Goal: Information Seeking & Learning: Learn about a topic

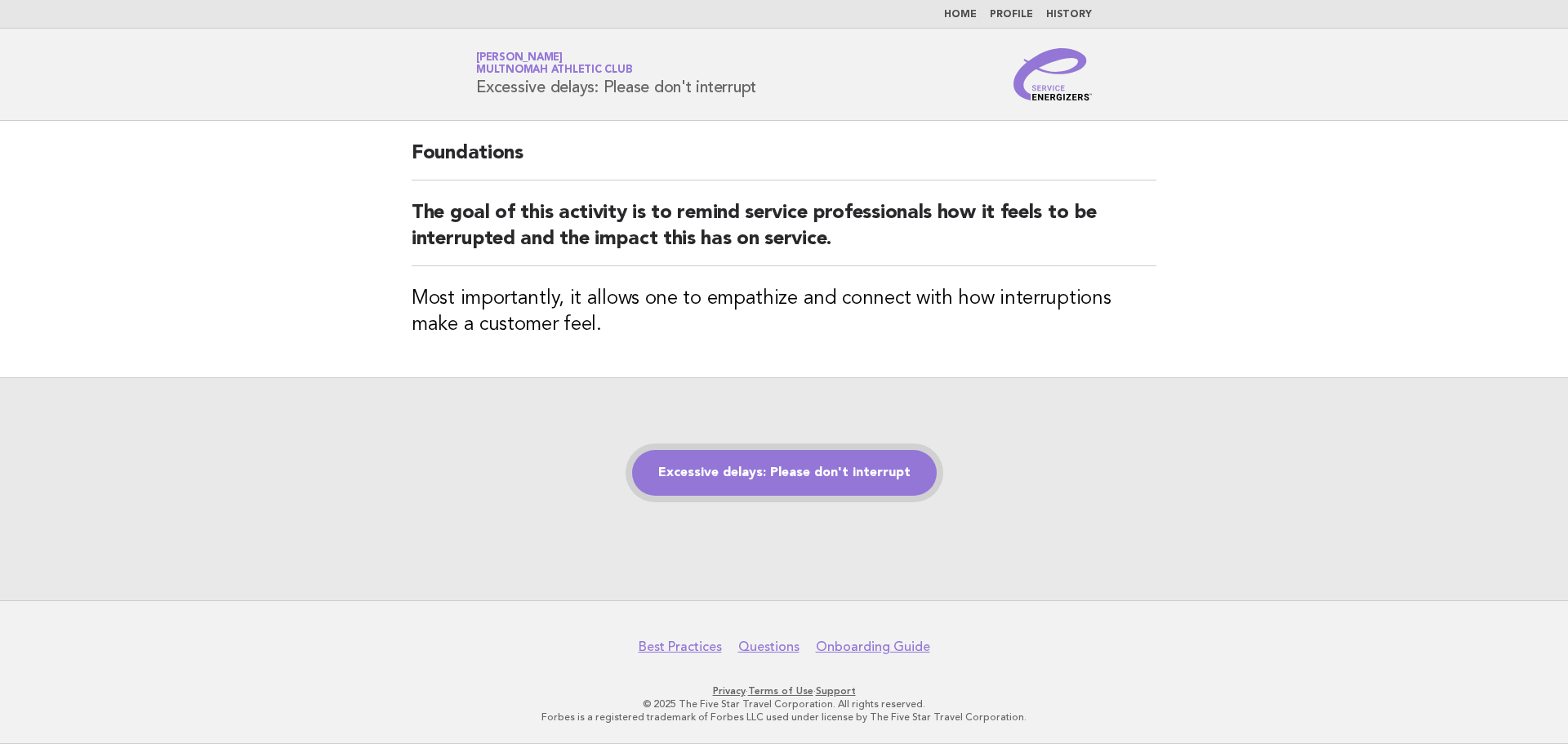
click at [749, 469] on link "Excessive delays: Please don't interrupt" at bounding box center [784, 472] width 305 height 46
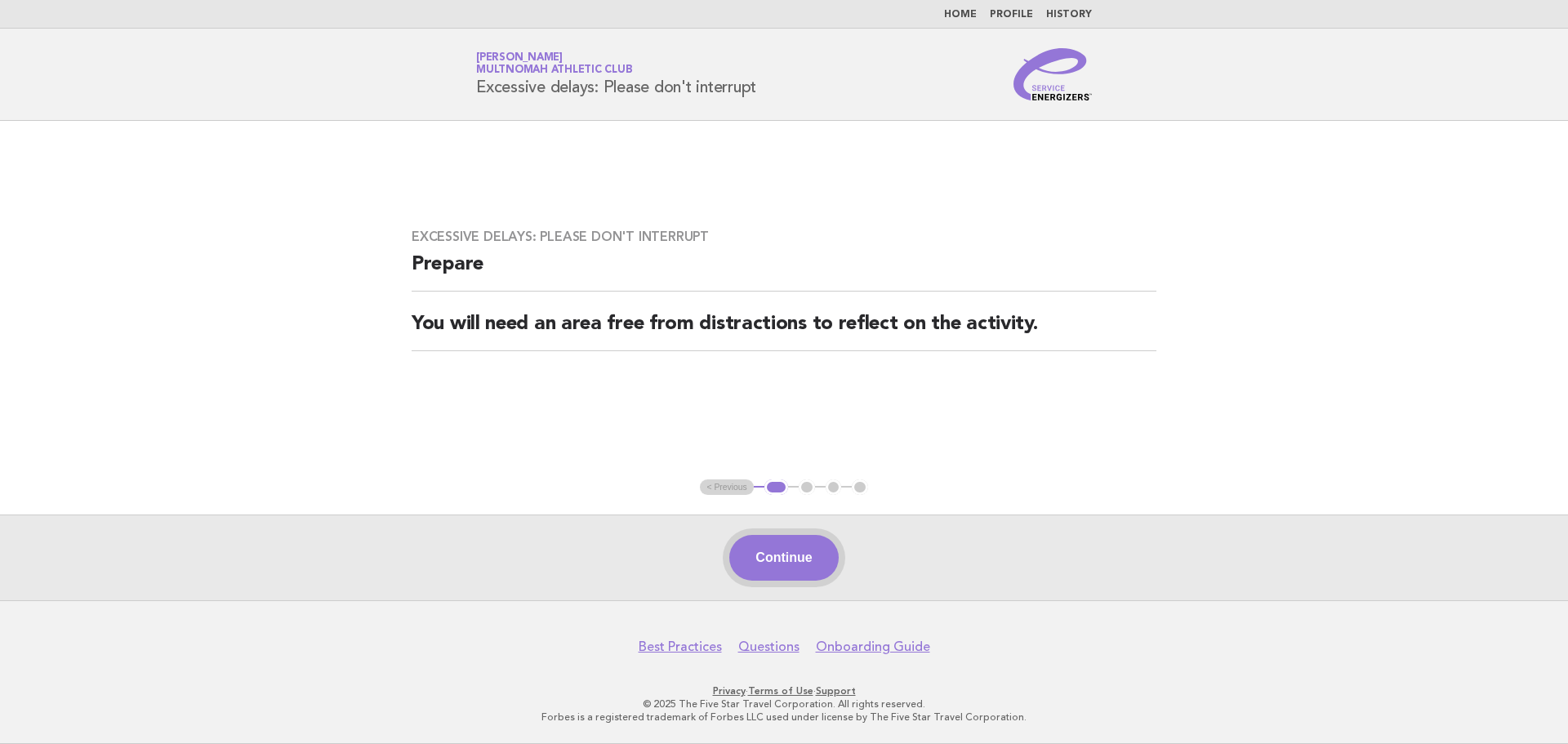
click at [786, 547] on button "Continue" at bounding box center [784, 558] width 108 height 46
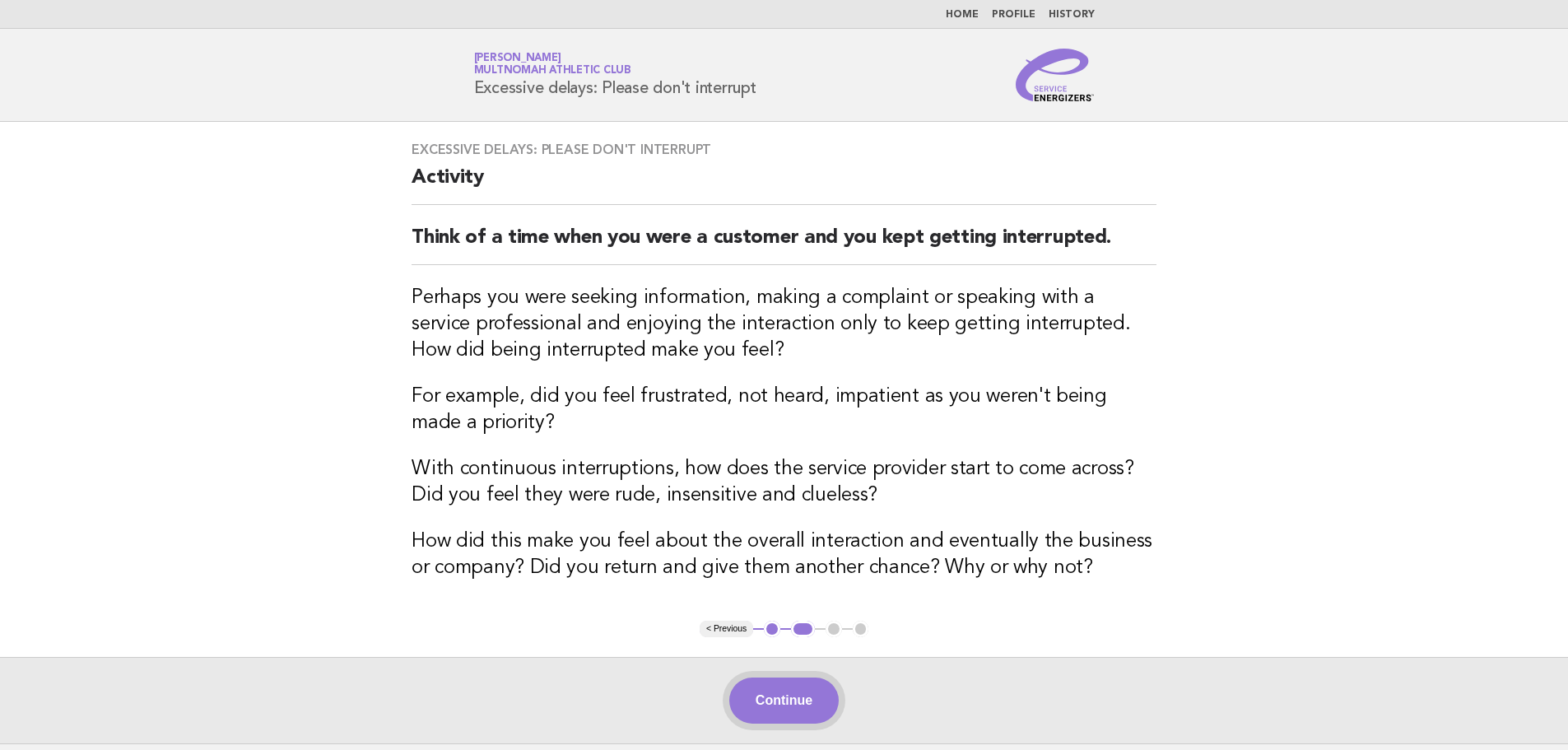
click at [808, 691] on button "Continue" at bounding box center [783, 700] width 109 height 46
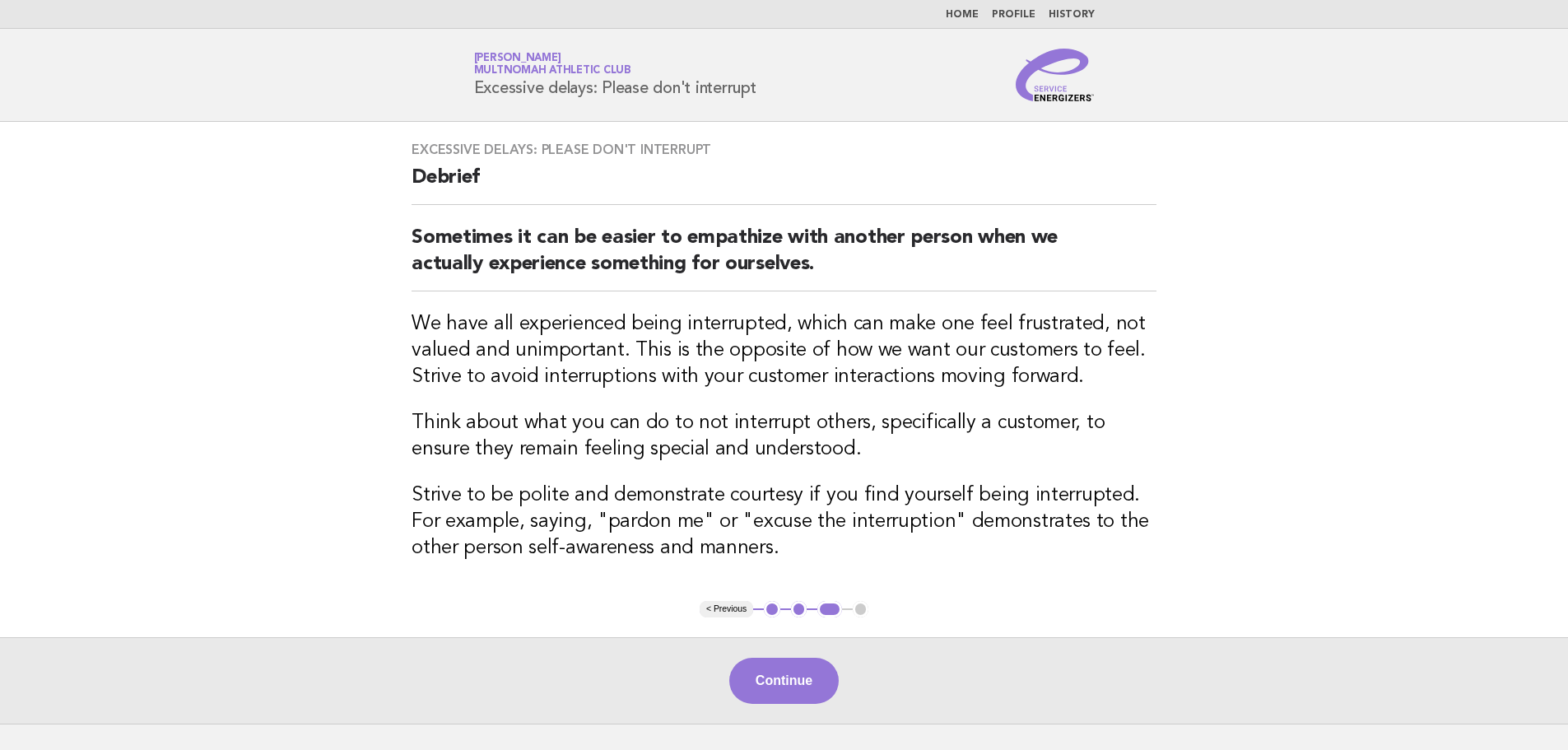
click at [808, 691] on button "Continue" at bounding box center [783, 680] width 109 height 46
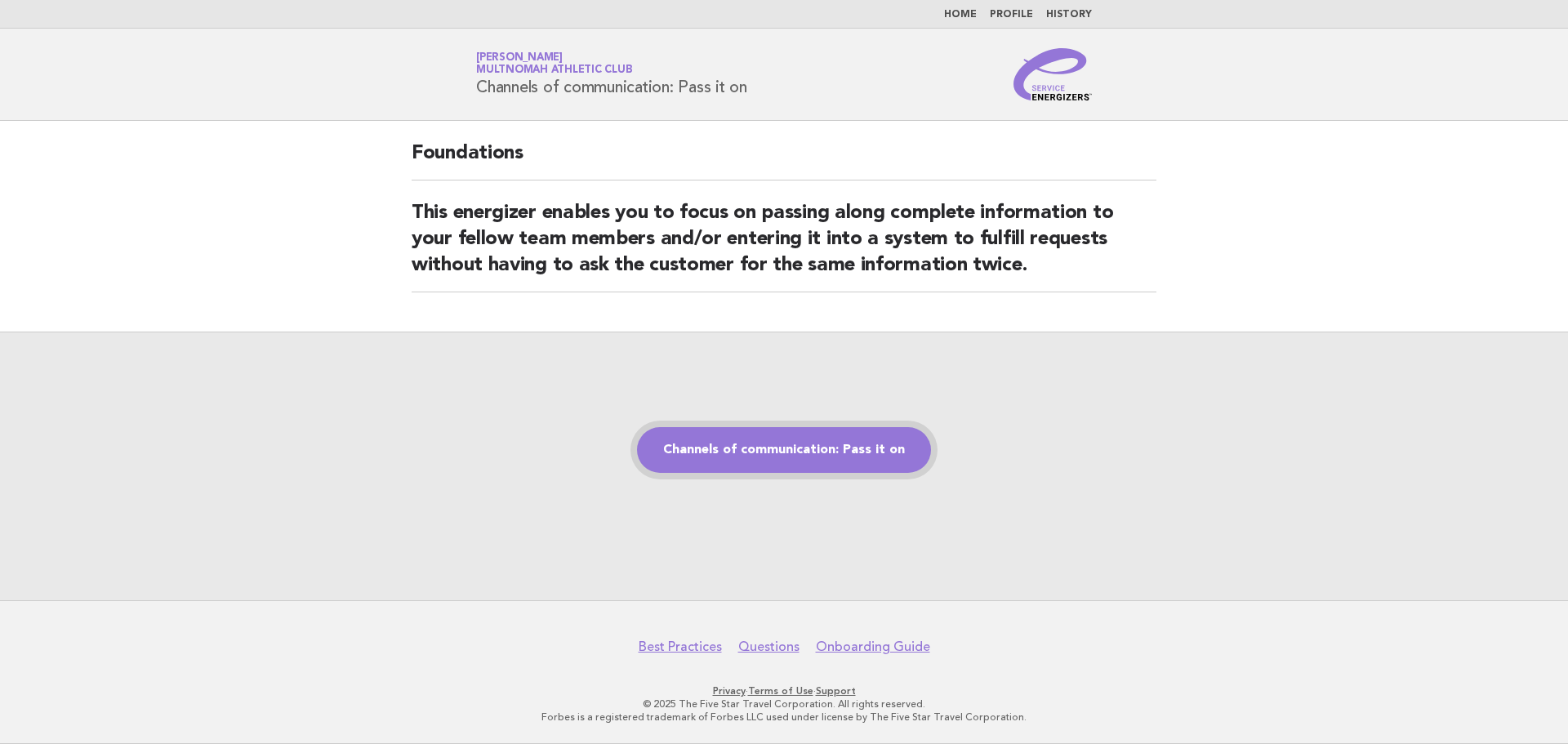
click at [767, 457] on link "Channels of communication: Pass it on" at bounding box center [784, 449] width 294 height 46
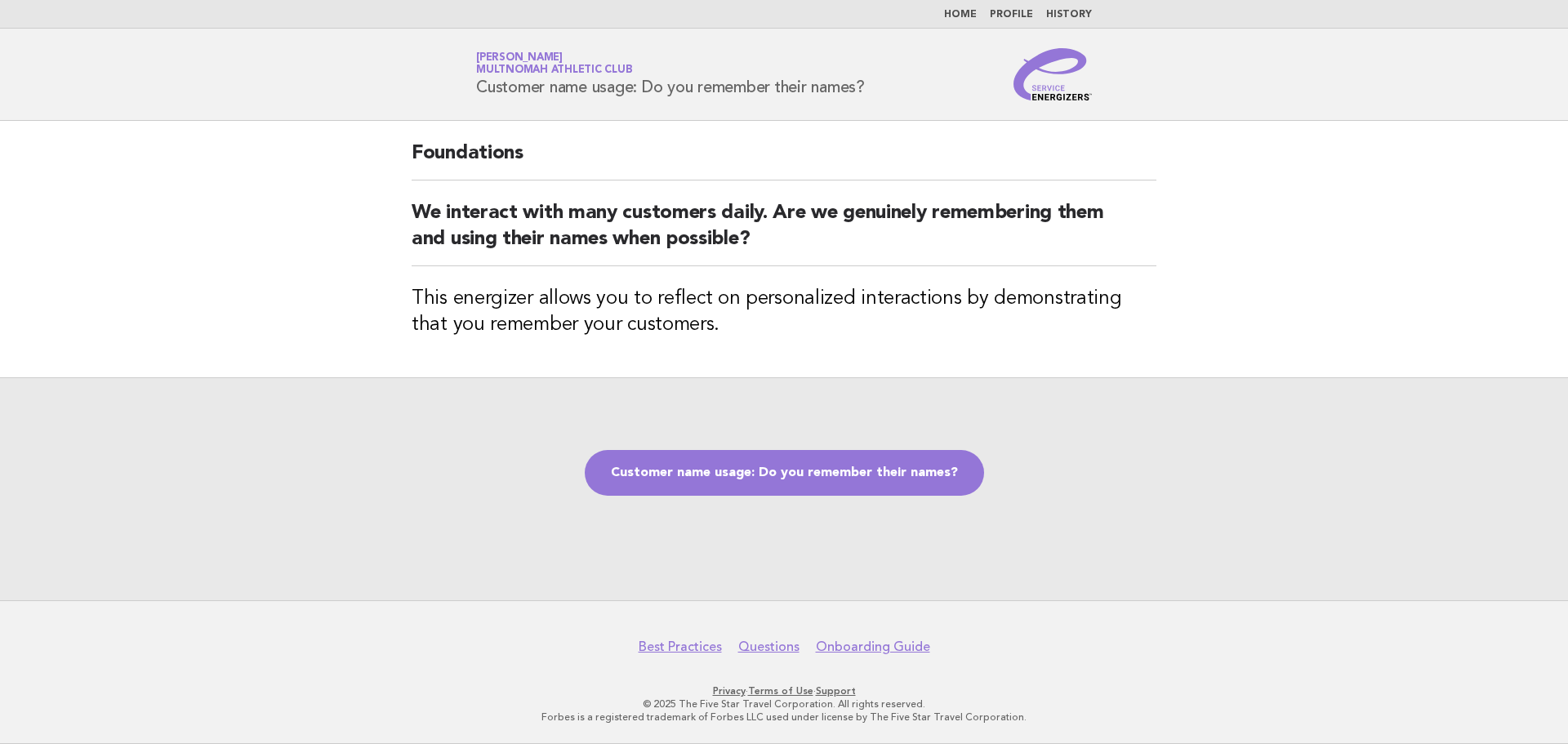
click at [816, 499] on div "Customer name usage: Do you remember their names?" at bounding box center [784, 489] width 1568 height 223
click at [818, 477] on link "Customer name usage: Do you remember their names?" at bounding box center [784, 472] width 400 height 46
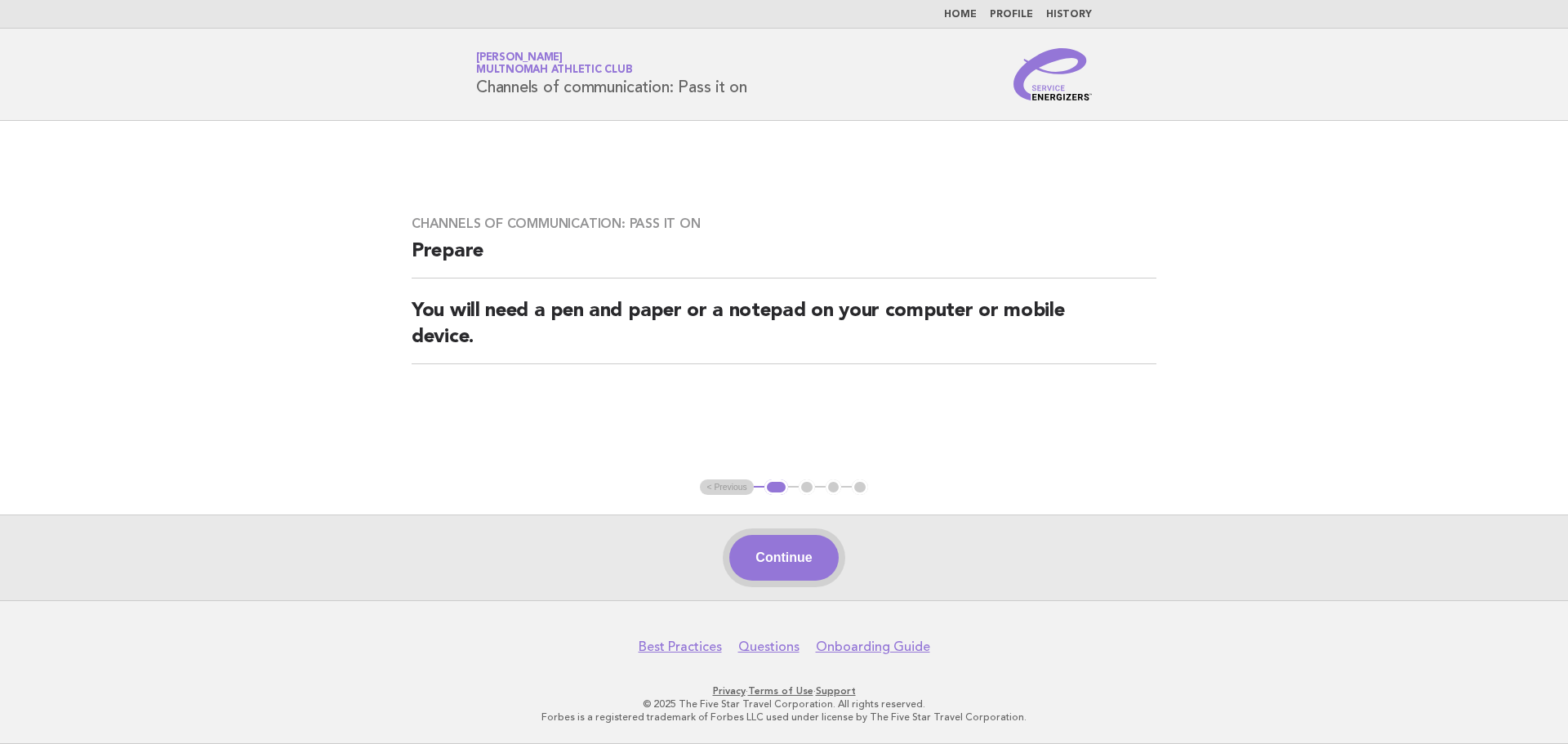
click at [798, 565] on button "Continue" at bounding box center [784, 558] width 108 height 46
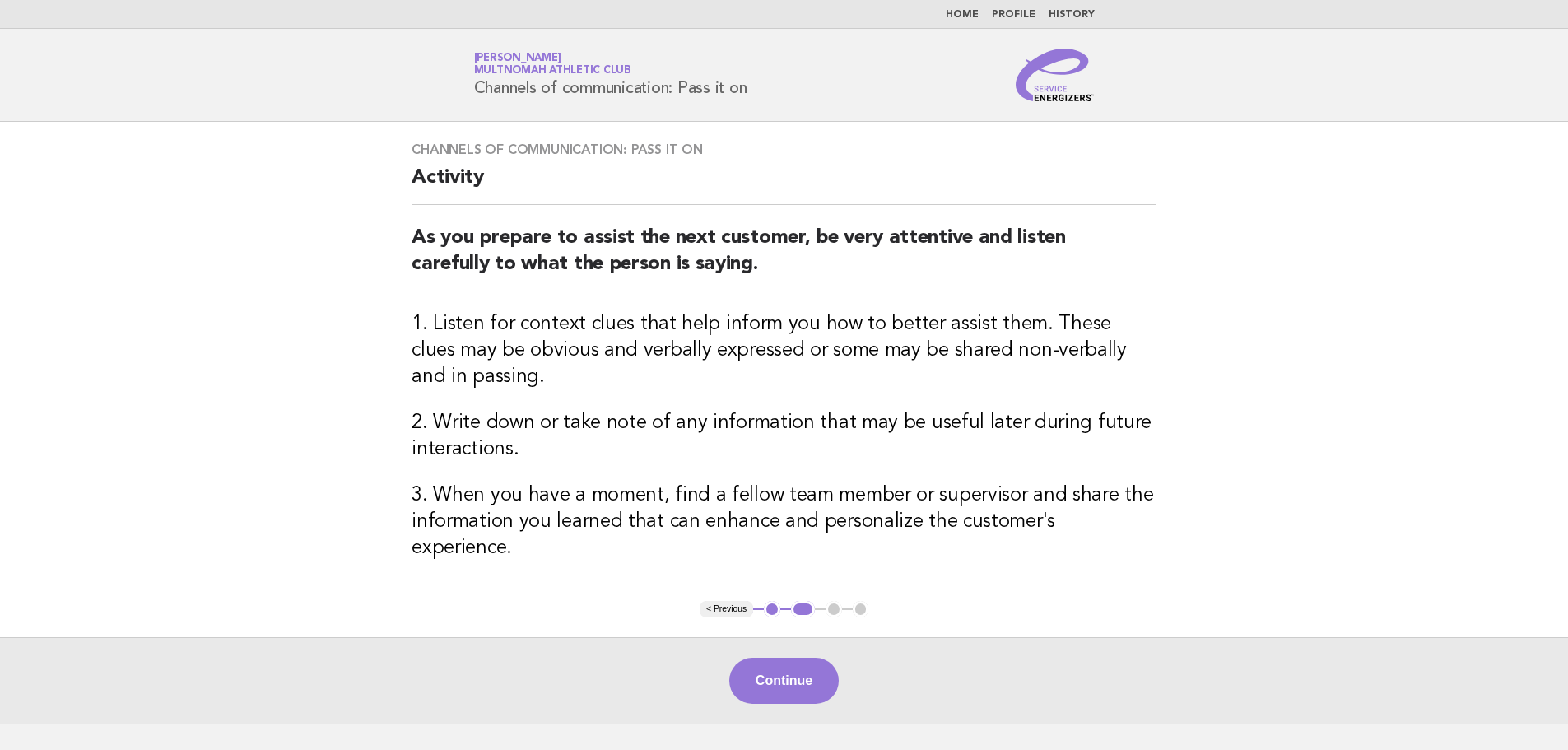
click at [803, 666] on button "Continue" at bounding box center [783, 680] width 109 height 46
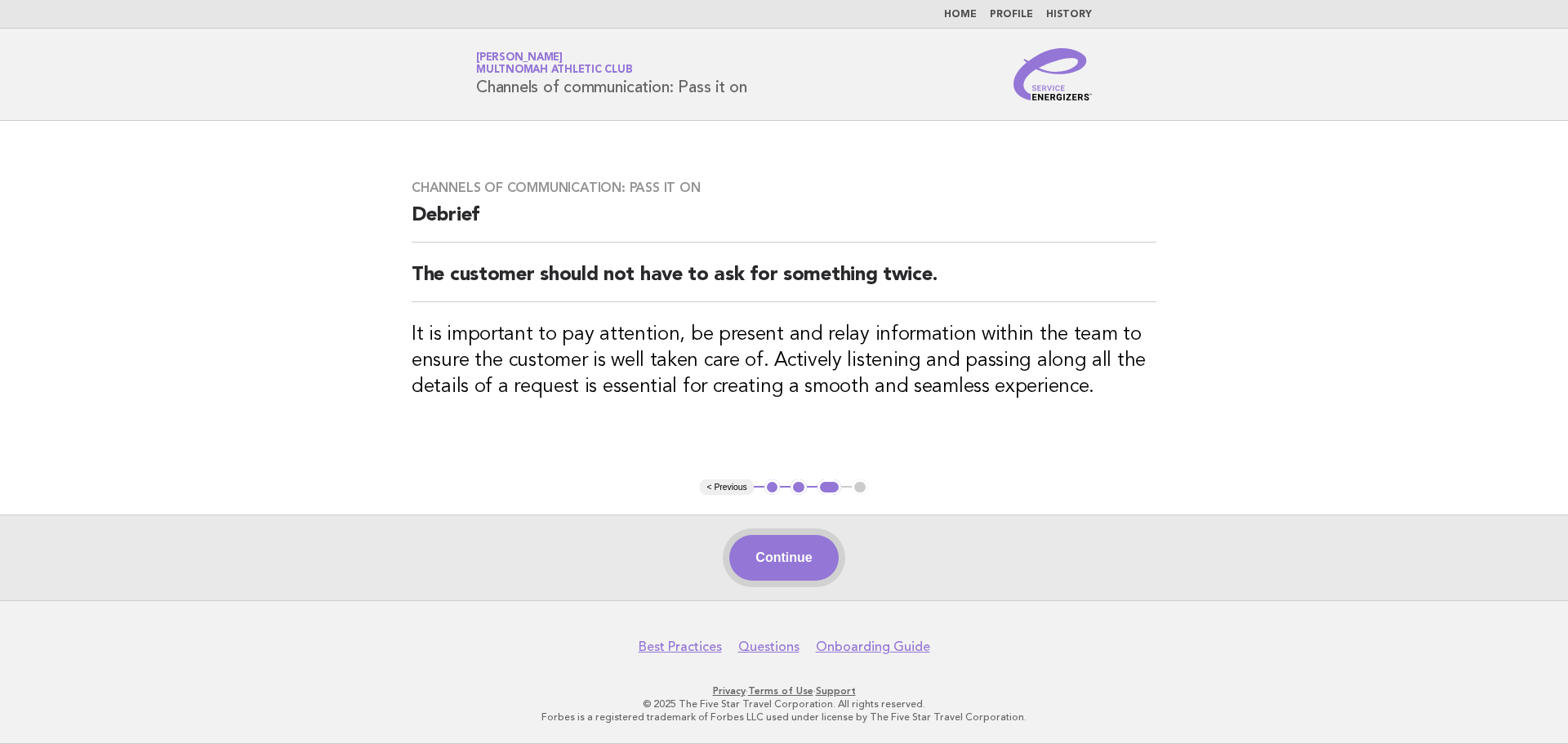
click at [799, 565] on button "Continue" at bounding box center [784, 558] width 108 height 46
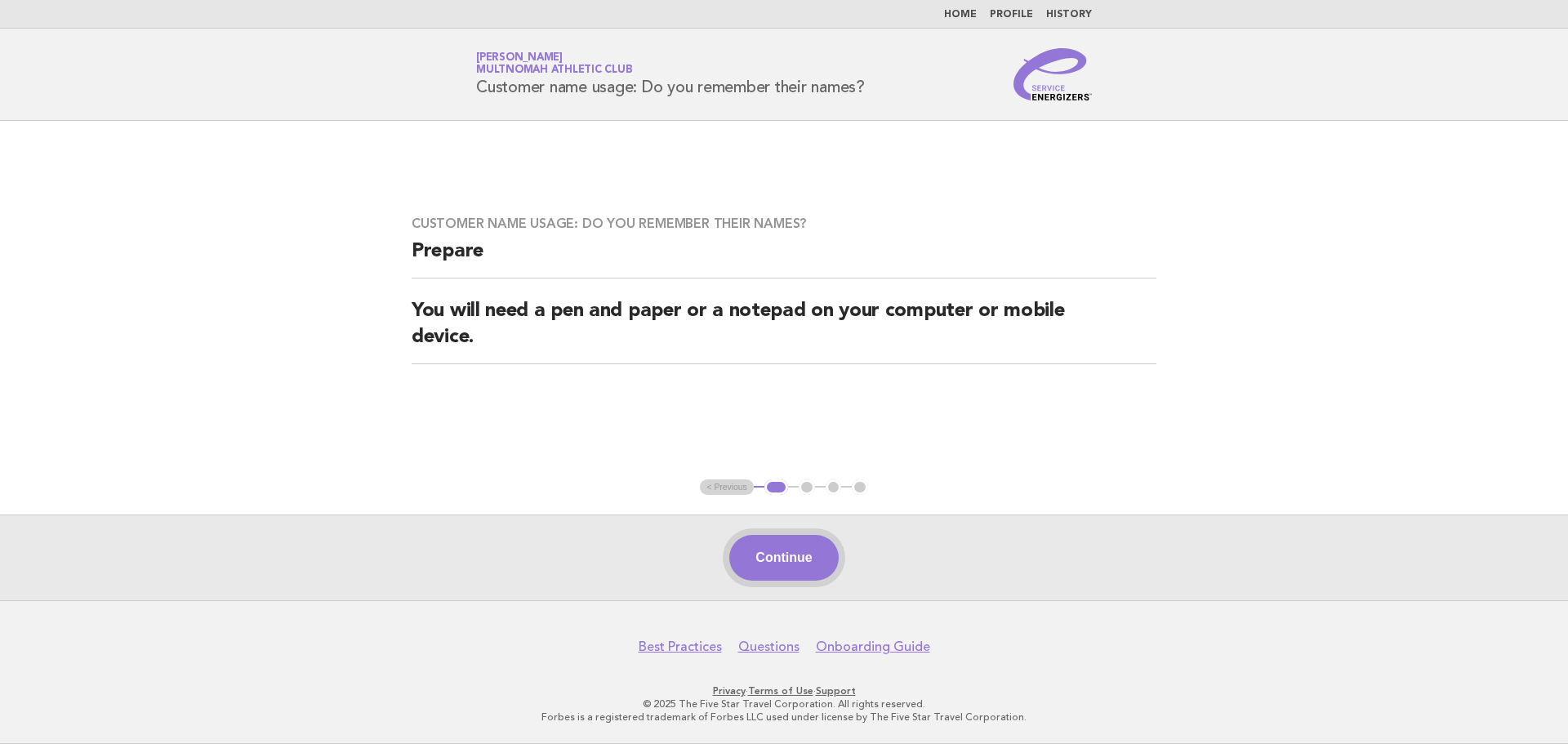
click at [819, 553] on button "Continue" at bounding box center [784, 558] width 108 height 46
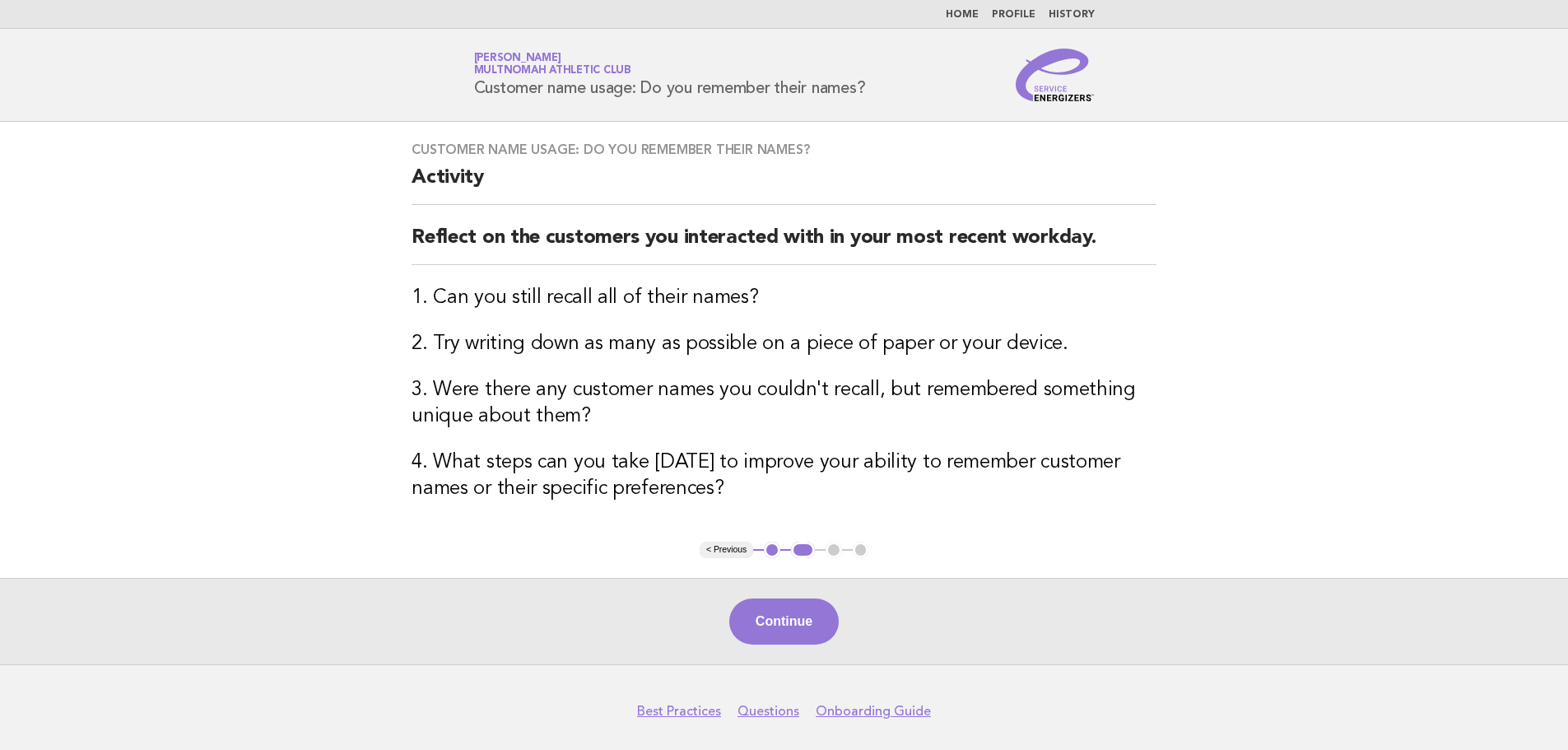
click at [800, 615] on button "Continue" at bounding box center [783, 621] width 109 height 46
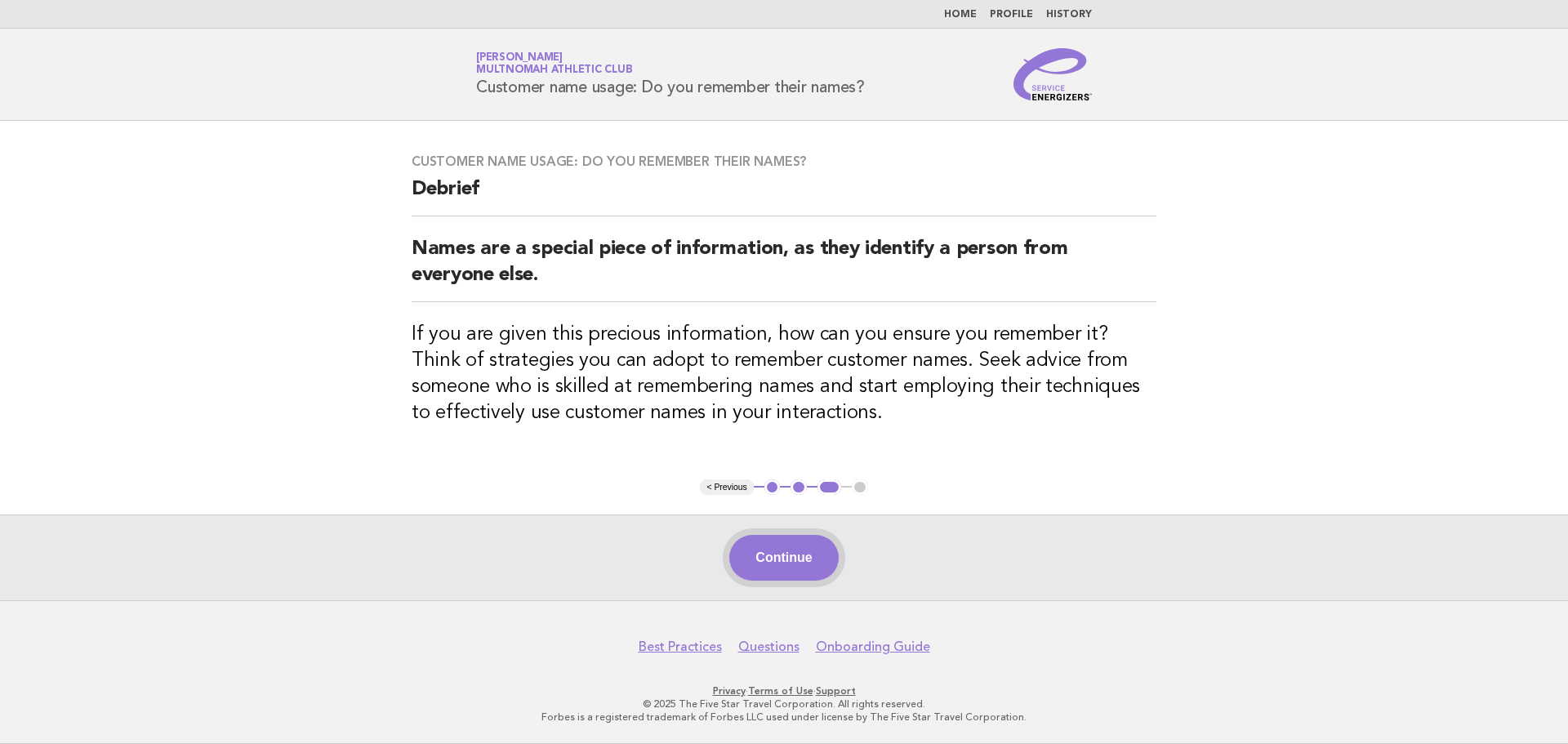
click at [770, 576] on button "Continue" at bounding box center [784, 558] width 108 height 46
